Goal: Task Accomplishment & Management: Complete application form

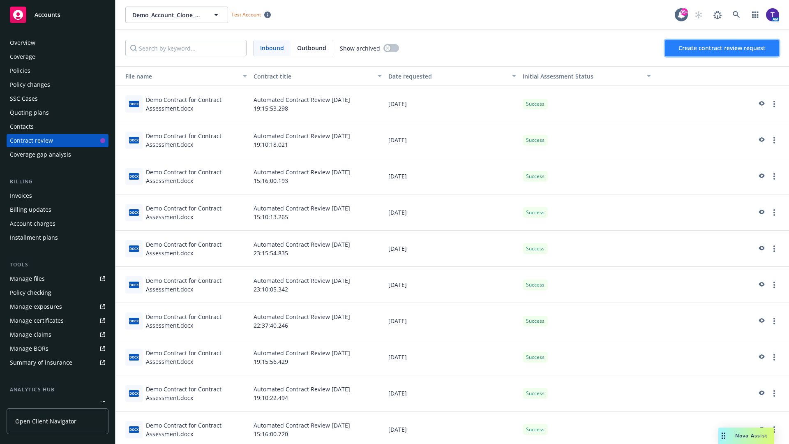
click at [723, 48] on span "Create contract review request" at bounding box center [722, 48] width 87 height 8
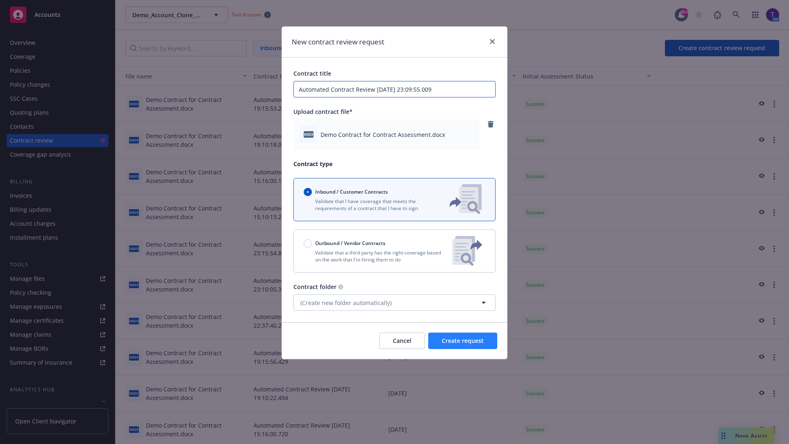
type input "Automated Contract Review [DATE] 23:09:55.009"
click at [463, 341] on span "Create request" at bounding box center [463, 341] width 42 height 8
